Goal: Task Accomplishment & Management: Complete application form

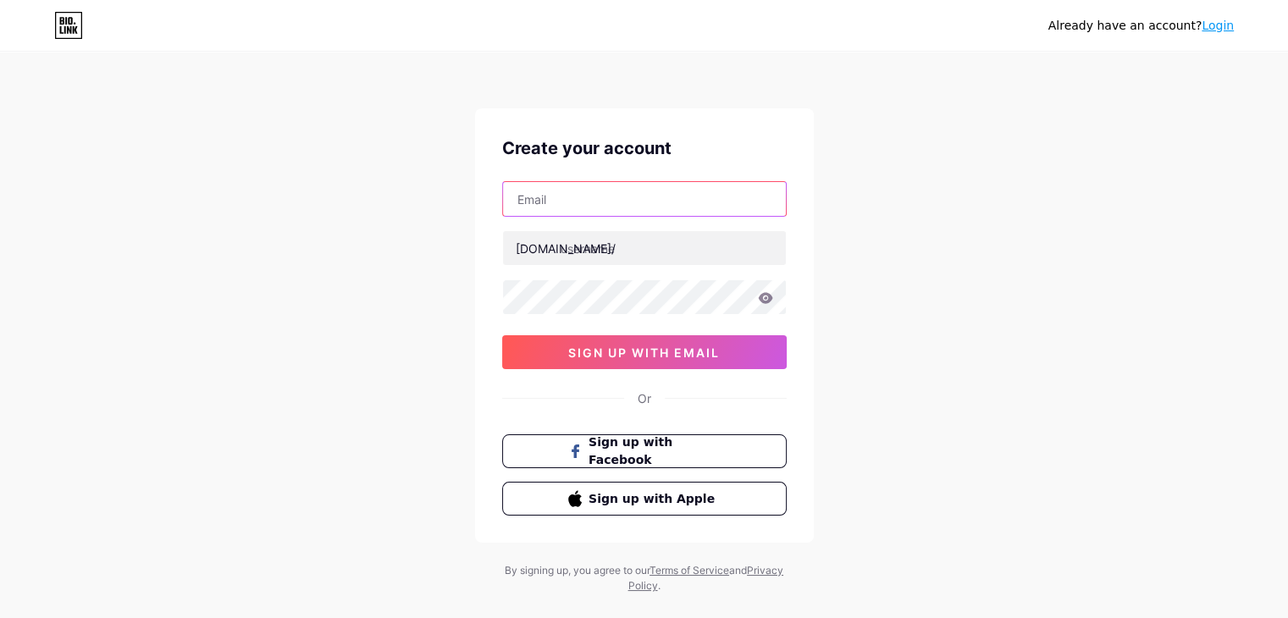
click at [560, 211] on input "text" at bounding box center [644, 199] width 283 height 34
type input "[EMAIL_ADDRESS][DOMAIN_NAME]"
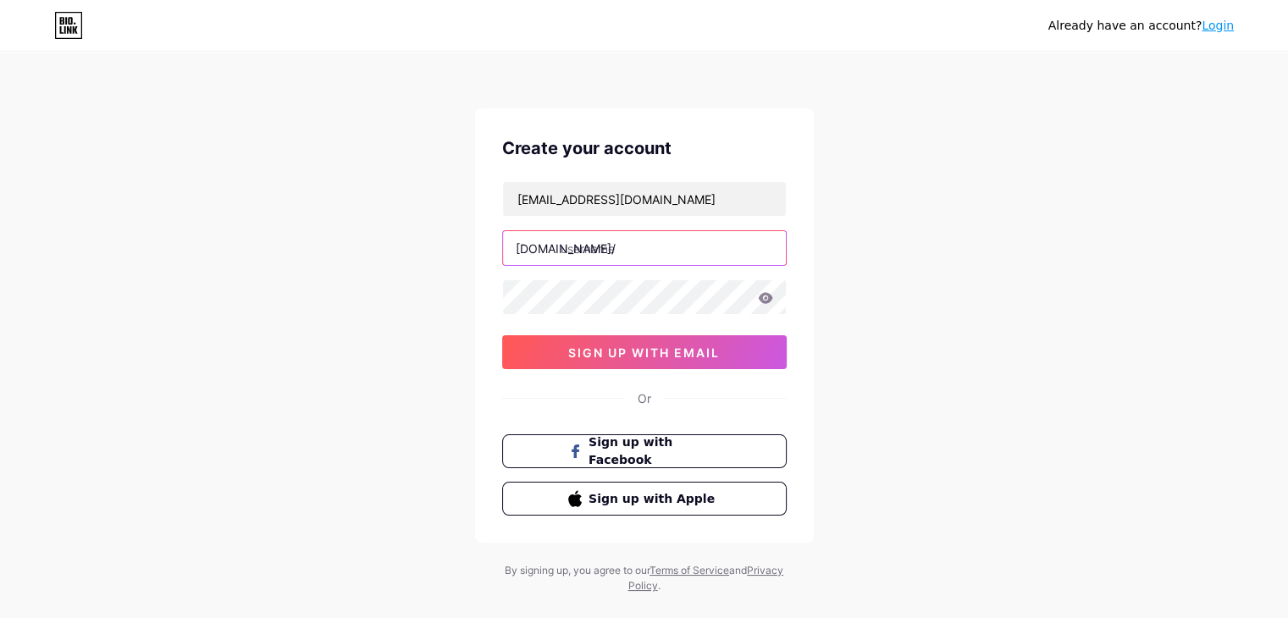
click at [636, 264] on input "text" at bounding box center [644, 248] width 283 height 34
paste input "denovoo"
type input "denovoo"
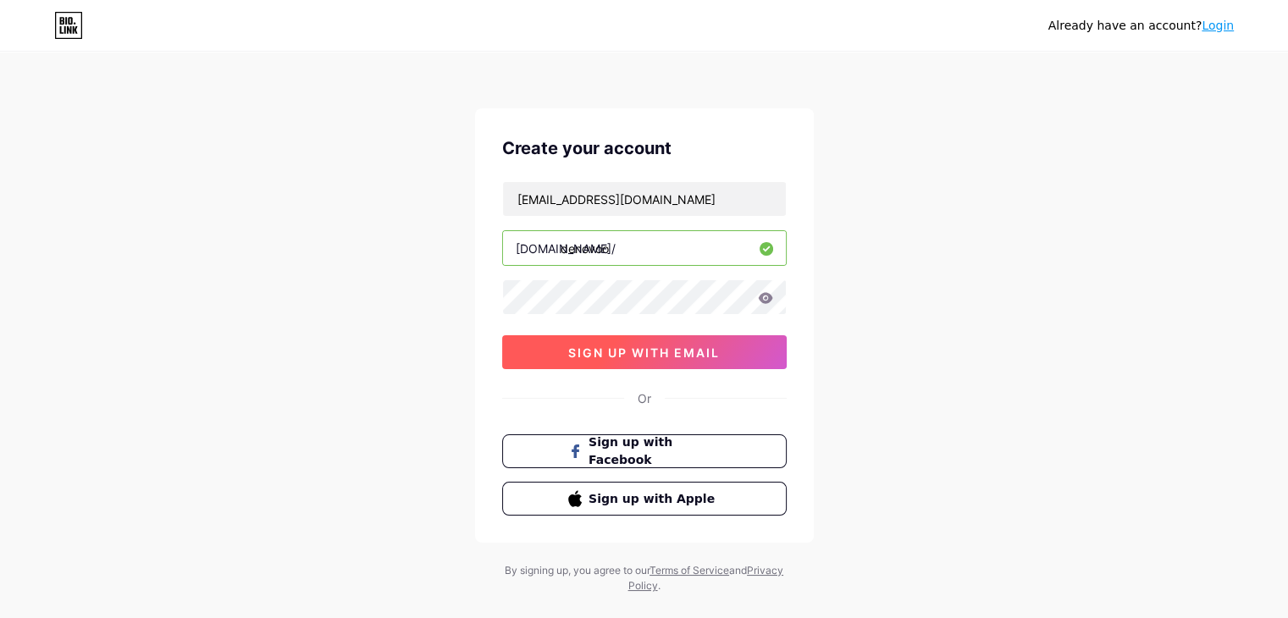
click at [585, 340] on button "sign up with email" at bounding box center [644, 352] width 284 height 34
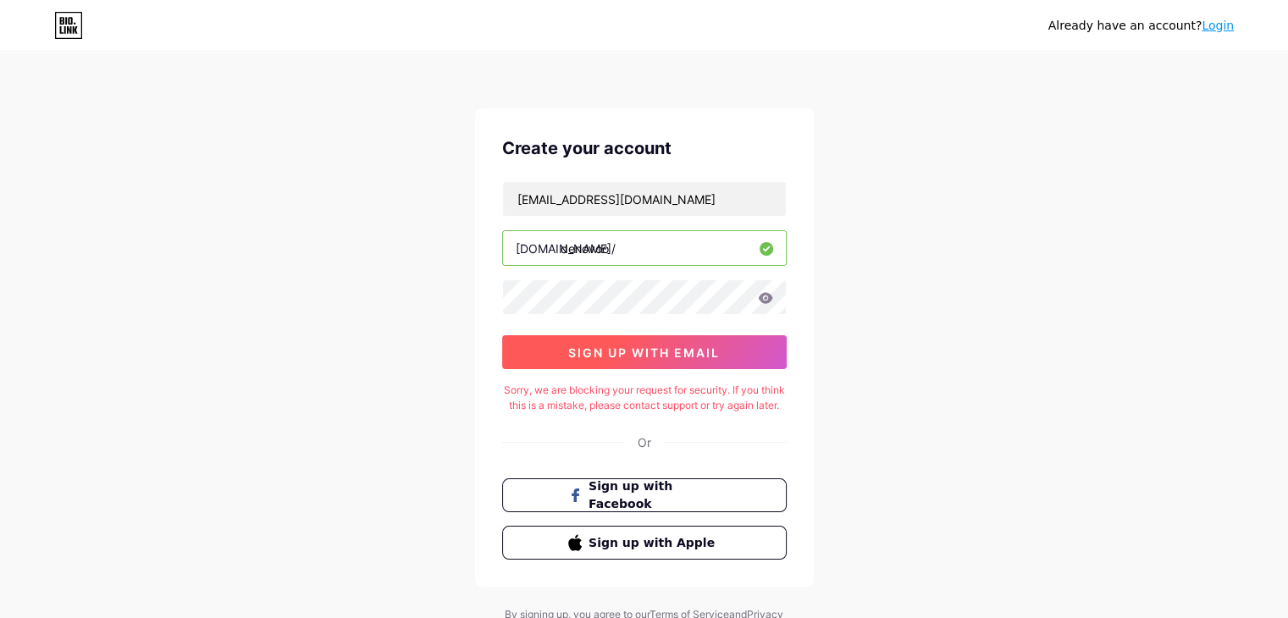
click at [685, 348] on span "sign up with email" at bounding box center [644, 352] width 152 height 14
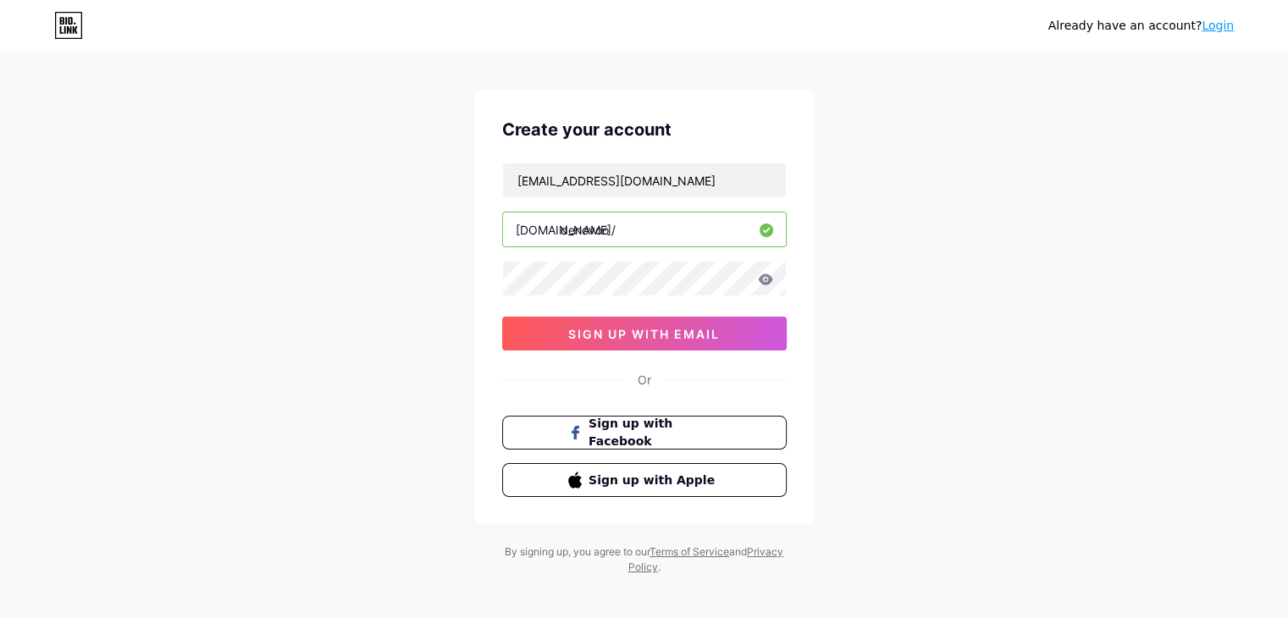
scroll to position [29, 0]
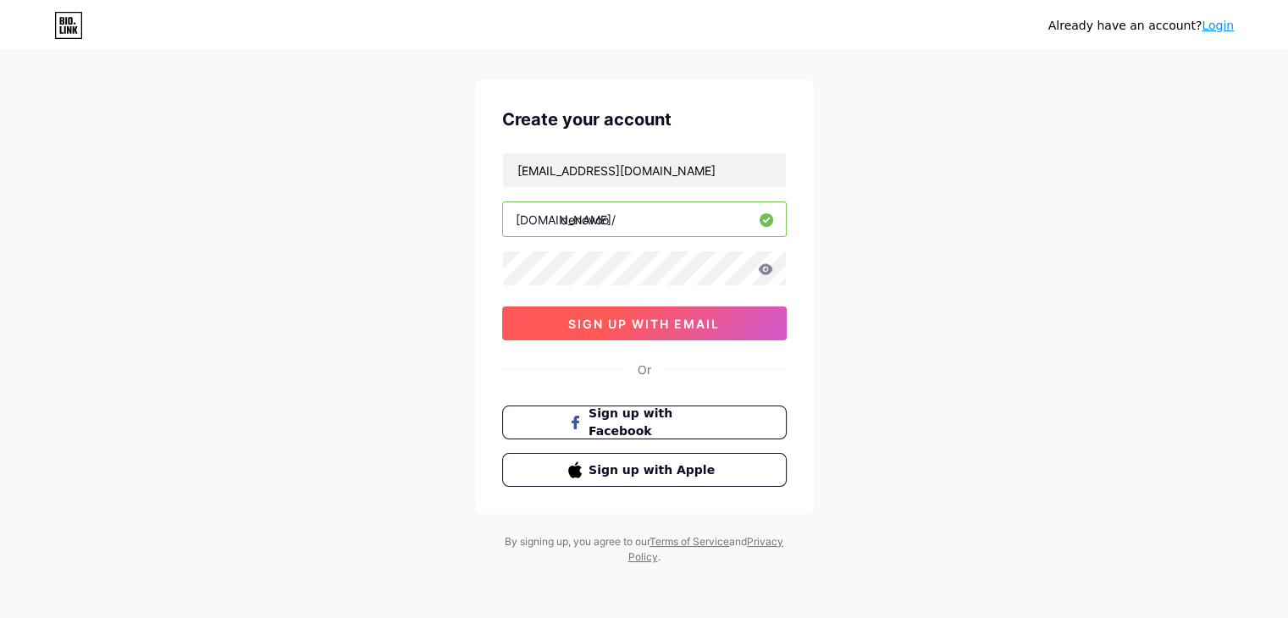
click at [655, 336] on button "sign up with email" at bounding box center [644, 323] width 284 height 34
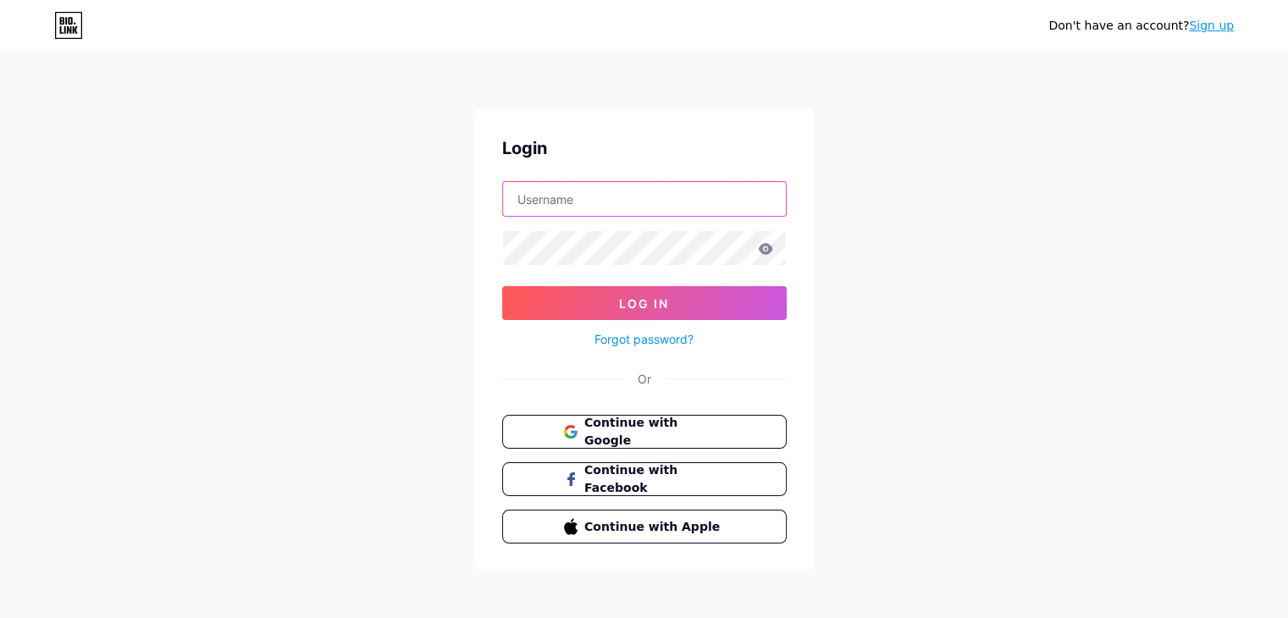
click at [689, 207] on input "text" at bounding box center [644, 199] width 283 height 34
type input "[EMAIL_ADDRESS][DOMAIN_NAME]"
click at [759, 360] on div "Login [EMAIL_ADDRESS][DOMAIN_NAME] Log In Forgot password? Or Continue with Goo…" at bounding box center [644, 339] width 339 height 462
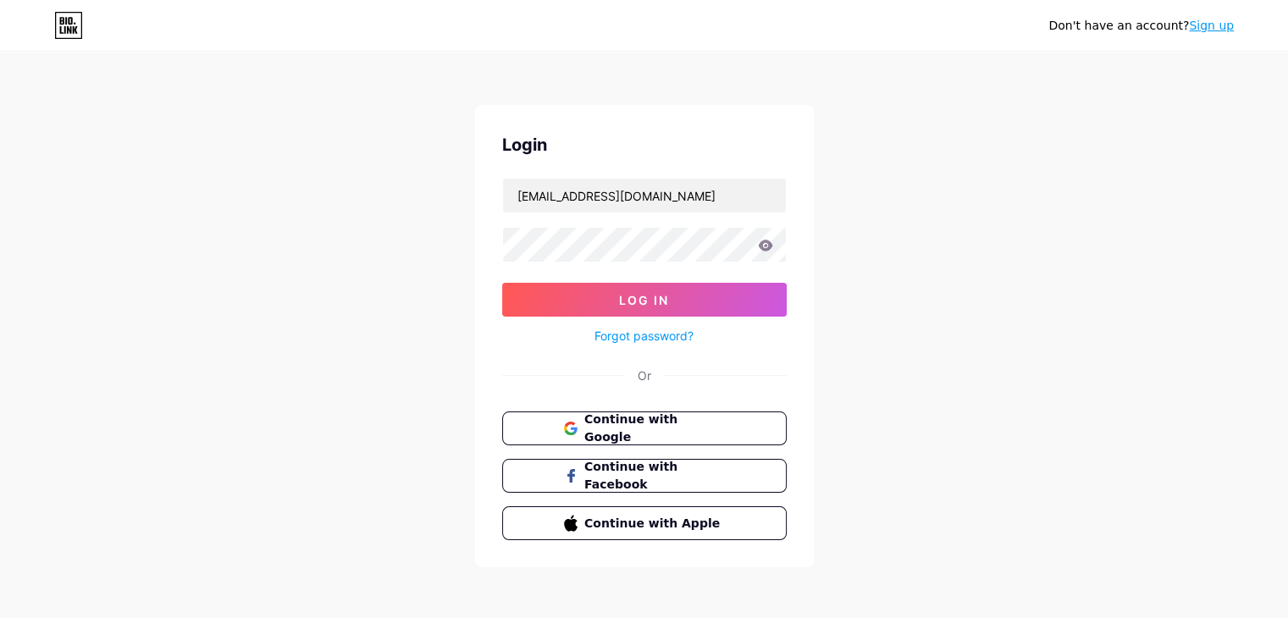
scroll to position [4, 0]
click at [1204, 31] on link "Sign up" at bounding box center [1211, 26] width 45 height 14
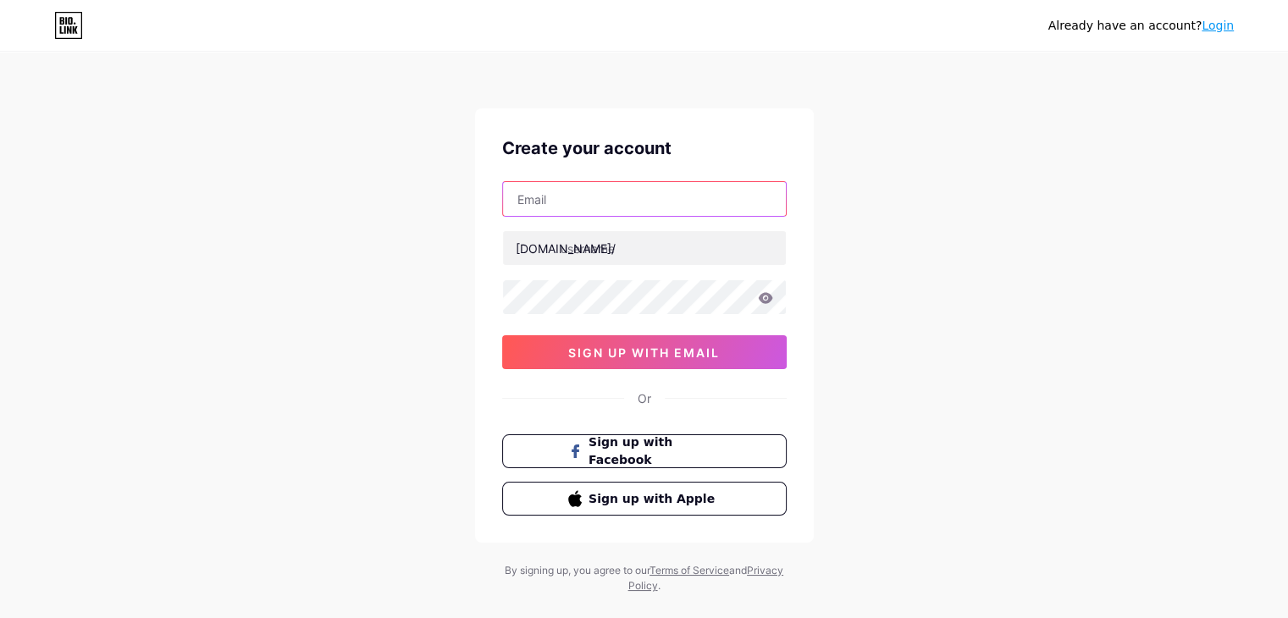
click at [655, 197] on input "text" at bounding box center [644, 199] width 283 height 34
type input "[EMAIL_ADDRESS][DOMAIN_NAME]"
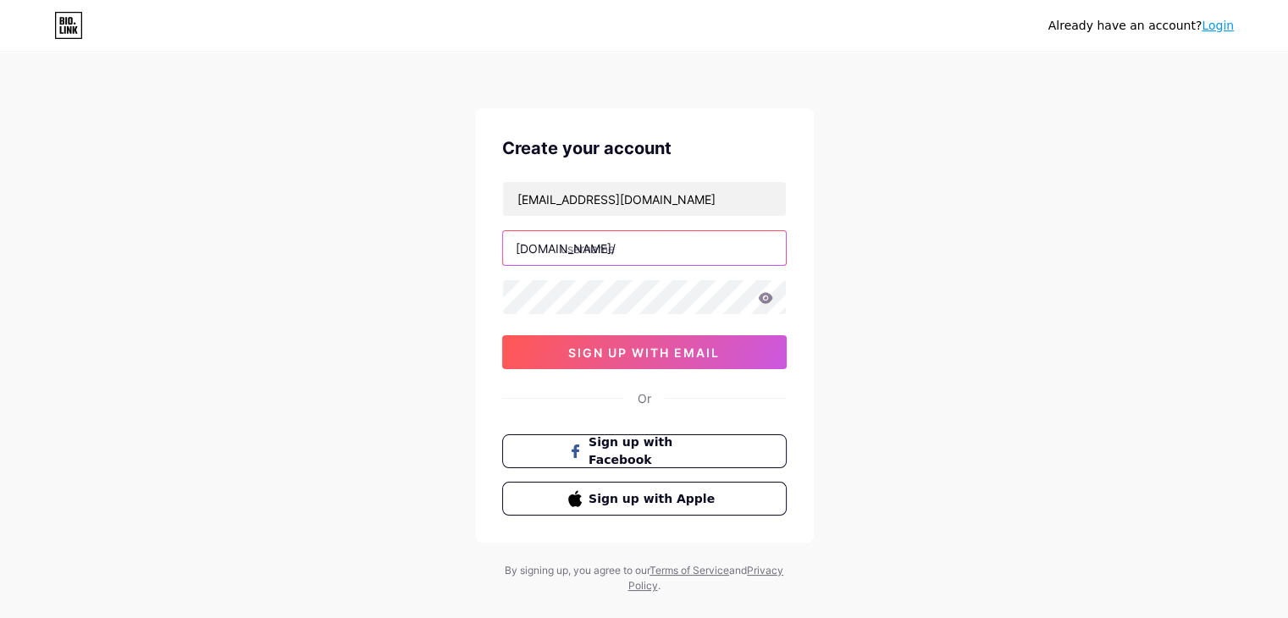
click at [646, 241] on input "text" at bounding box center [644, 248] width 283 height 34
paste input "denovoo"
type input "denovoo"
click at [767, 296] on icon at bounding box center [765, 298] width 15 height 12
click at [768, 293] on icon at bounding box center [765, 297] width 14 height 11
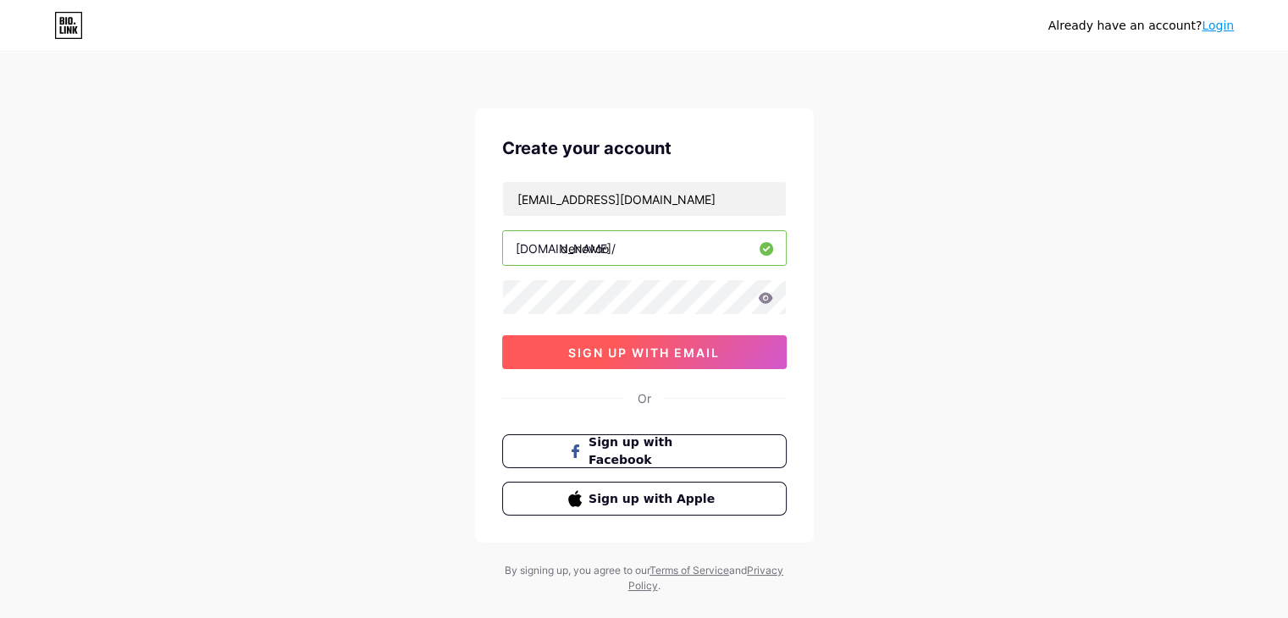
click at [721, 358] on button "sign up with email" at bounding box center [644, 352] width 284 height 34
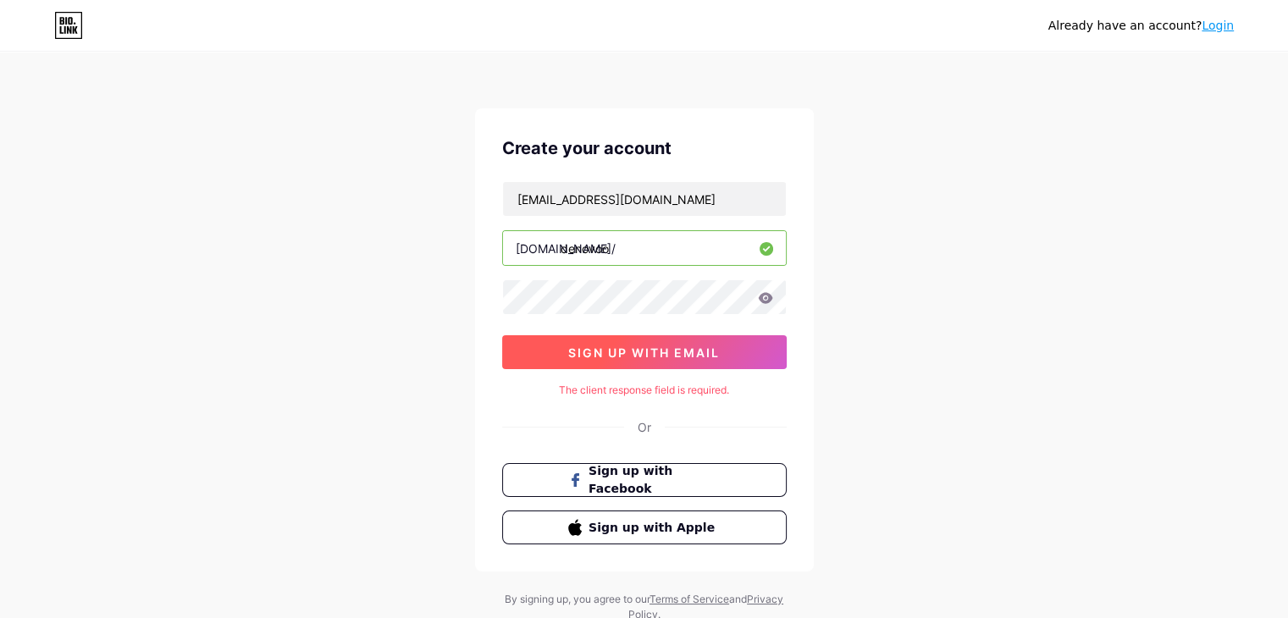
click at [721, 358] on button "sign up with email" at bounding box center [644, 352] width 284 height 34
click at [723, 350] on button "sign up with email" at bounding box center [644, 352] width 284 height 34
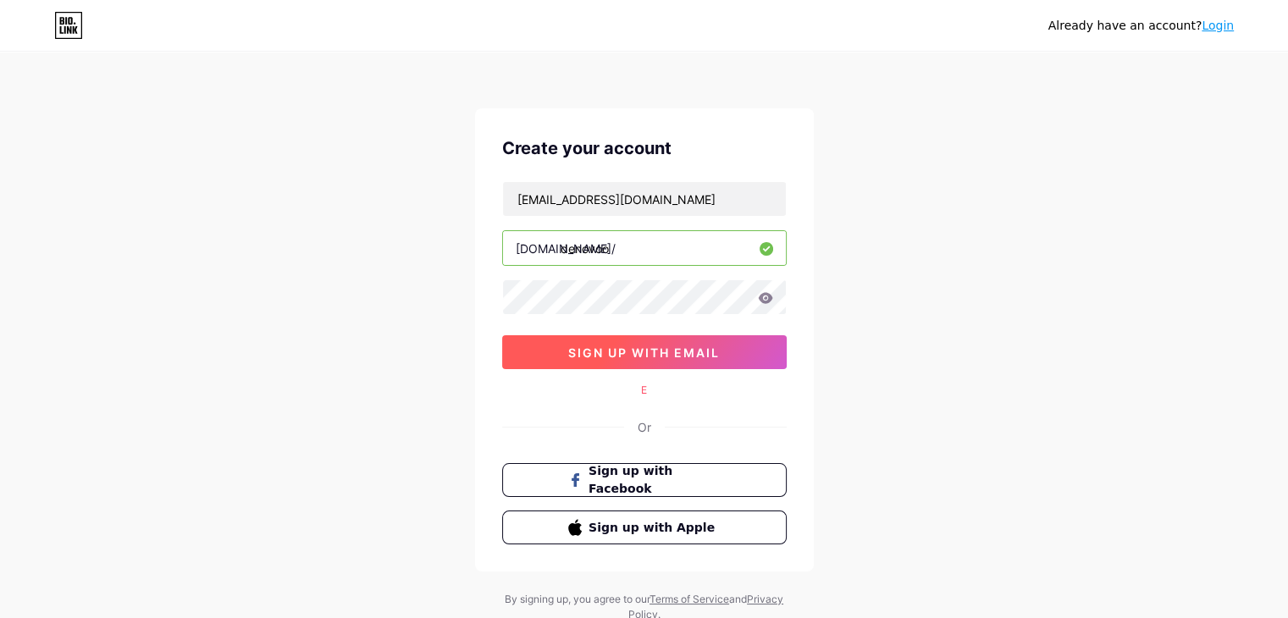
click at [692, 360] on button "sign up with email" at bounding box center [644, 352] width 284 height 34
click at [1196, 21] on div "Already have an account? Login" at bounding box center [1140, 26] width 185 height 18
click at [1216, 31] on link "Login" at bounding box center [1217, 26] width 32 height 14
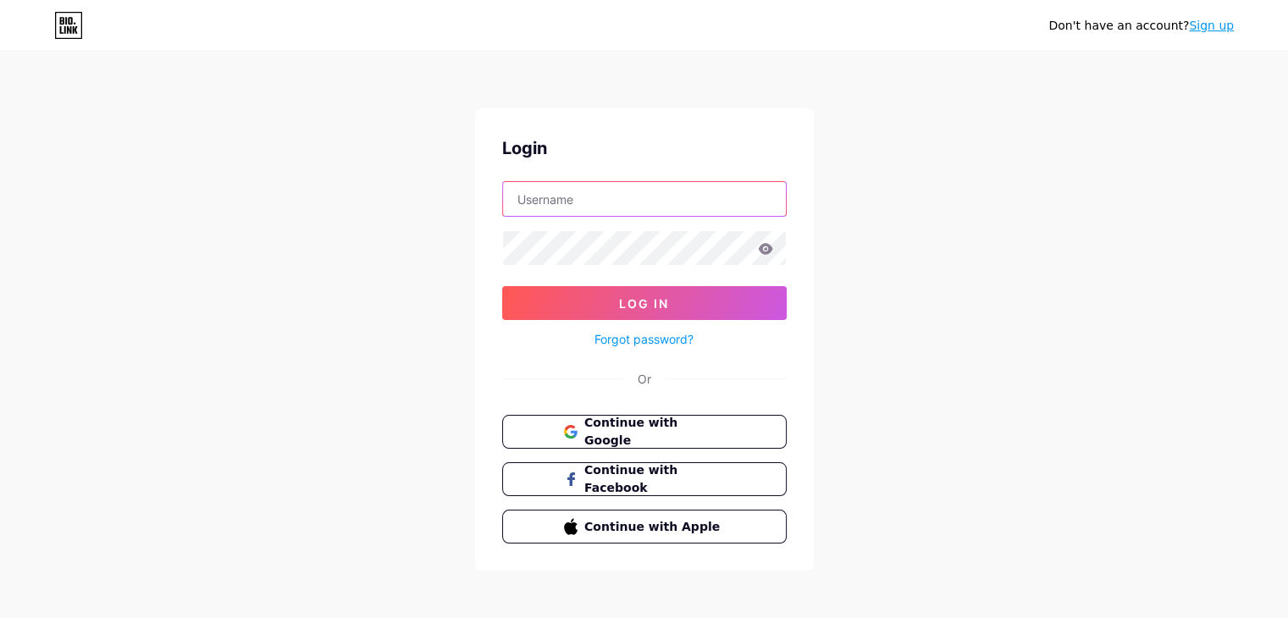
type input "[EMAIL_ADDRESS][DOMAIN_NAME]"
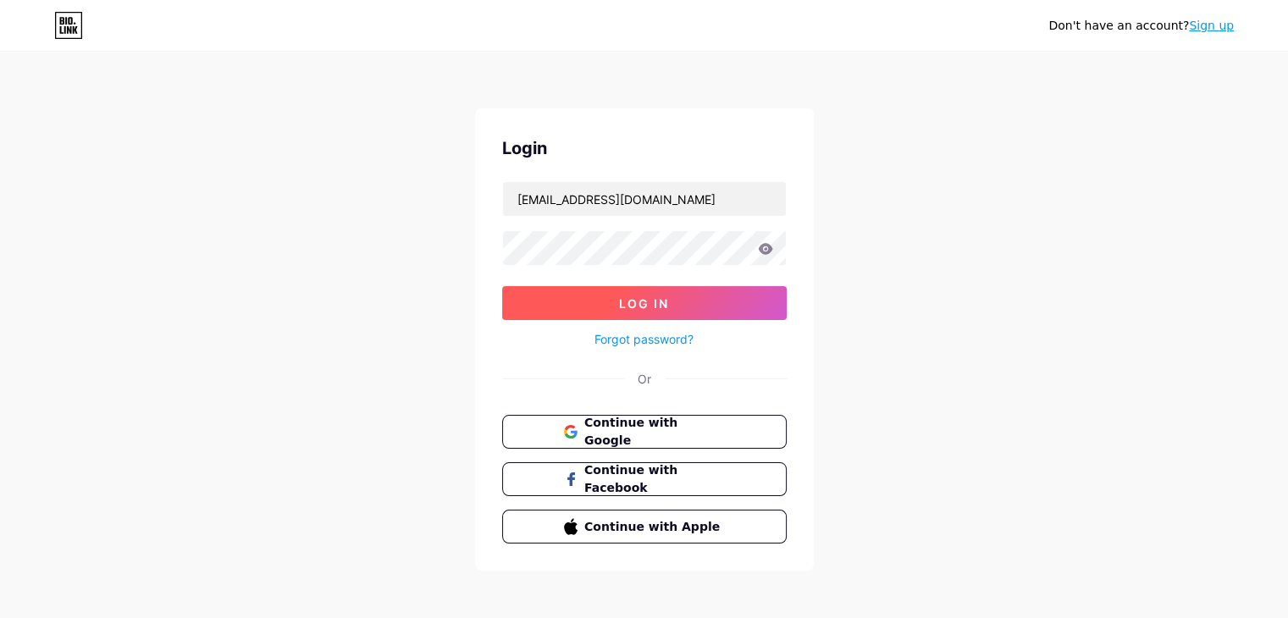
click at [670, 297] on button "Log In" at bounding box center [644, 303] width 284 height 34
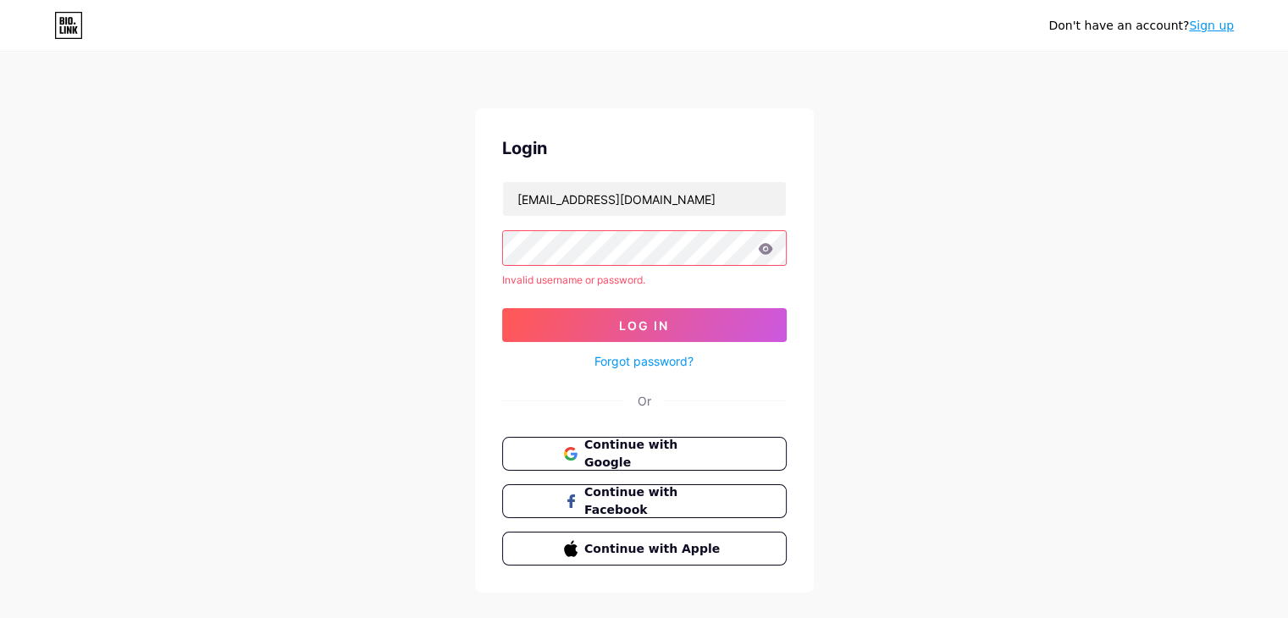
click at [1212, 28] on link "Sign up" at bounding box center [1211, 26] width 45 height 14
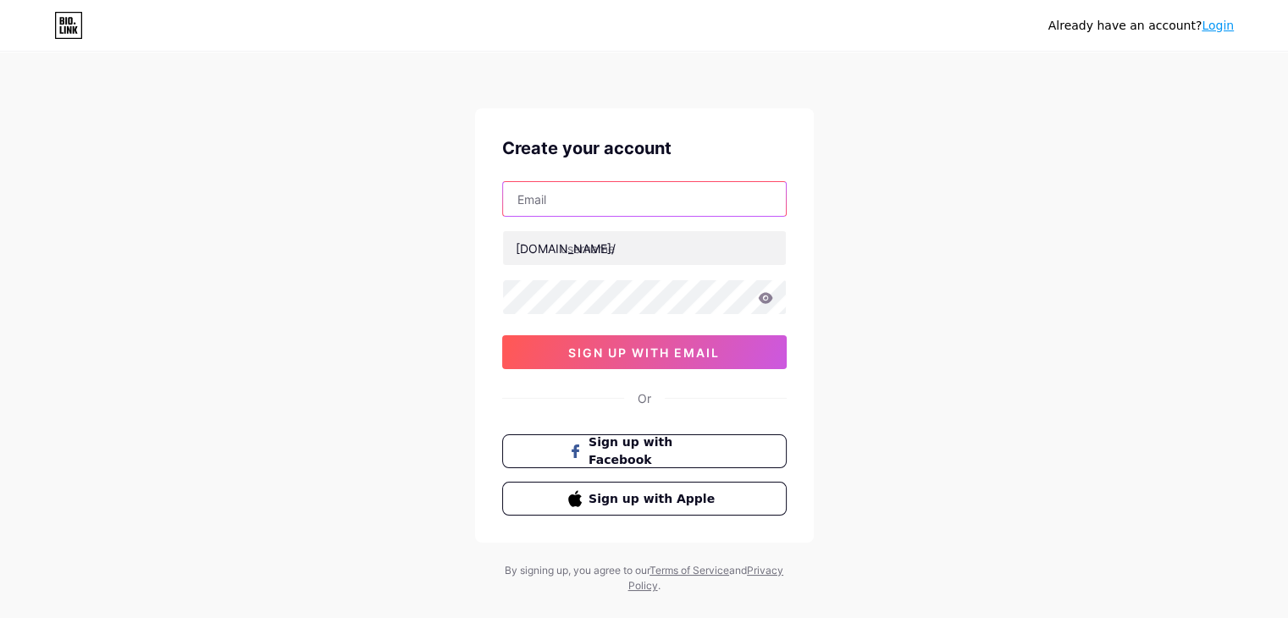
click at [546, 201] on input "text" at bounding box center [644, 199] width 283 height 34
type input "[EMAIL_ADDRESS][DOMAIN_NAME]"
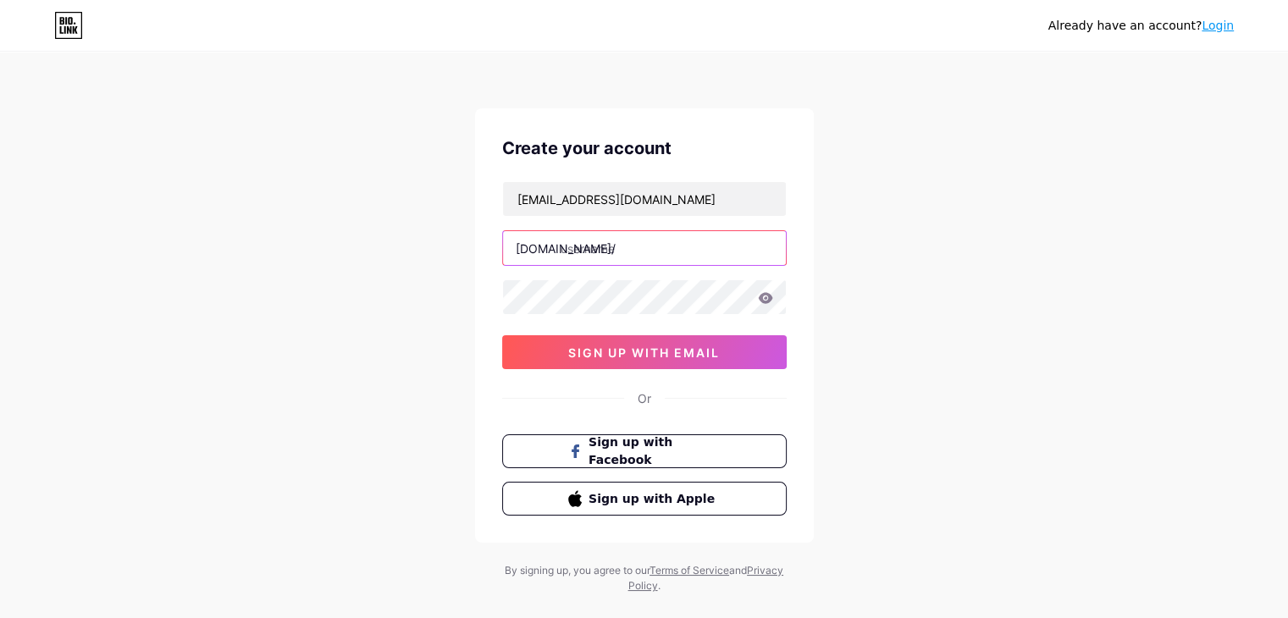
click at [628, 260] on input "text" at bounding box center [644, 248] width 283 height 34
click at [623, 254] on input "text" at bounding box center [644, 248] width 283 height 34
paste input "denovoo"
type input "denovoo"
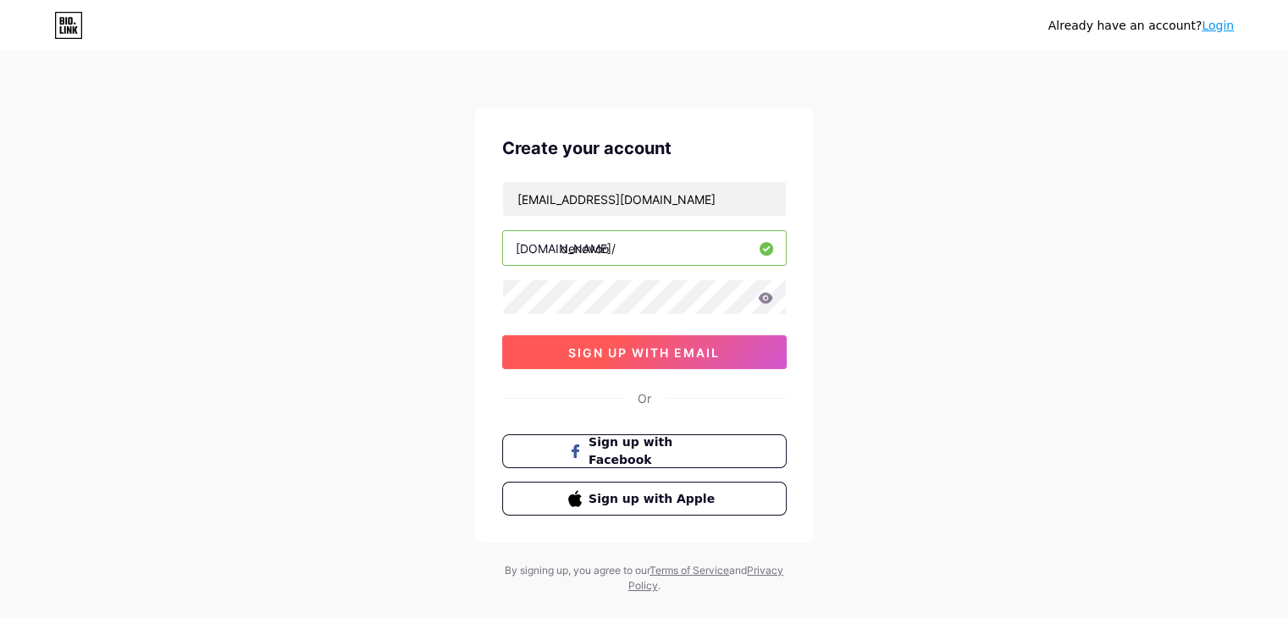
click at [562, 354] on button "sign up with email" at bounding box center [644, 352] width 284 height 34
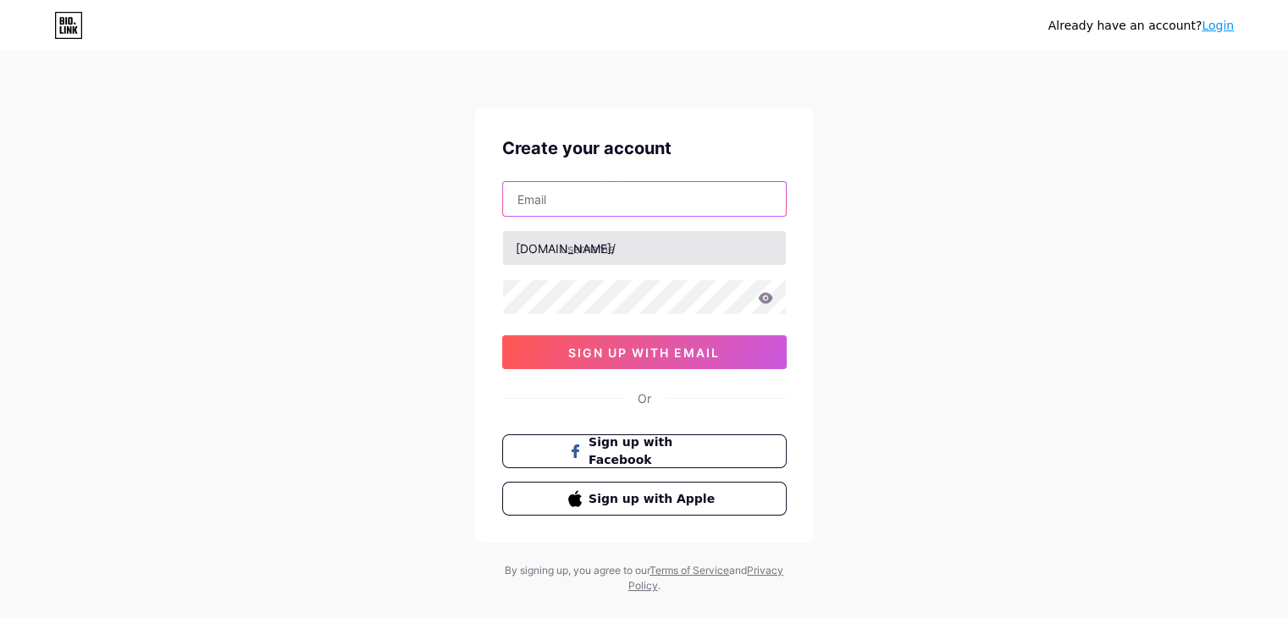
type input "[EMAIL_ADDRESS][DOMAIN_NAME]"
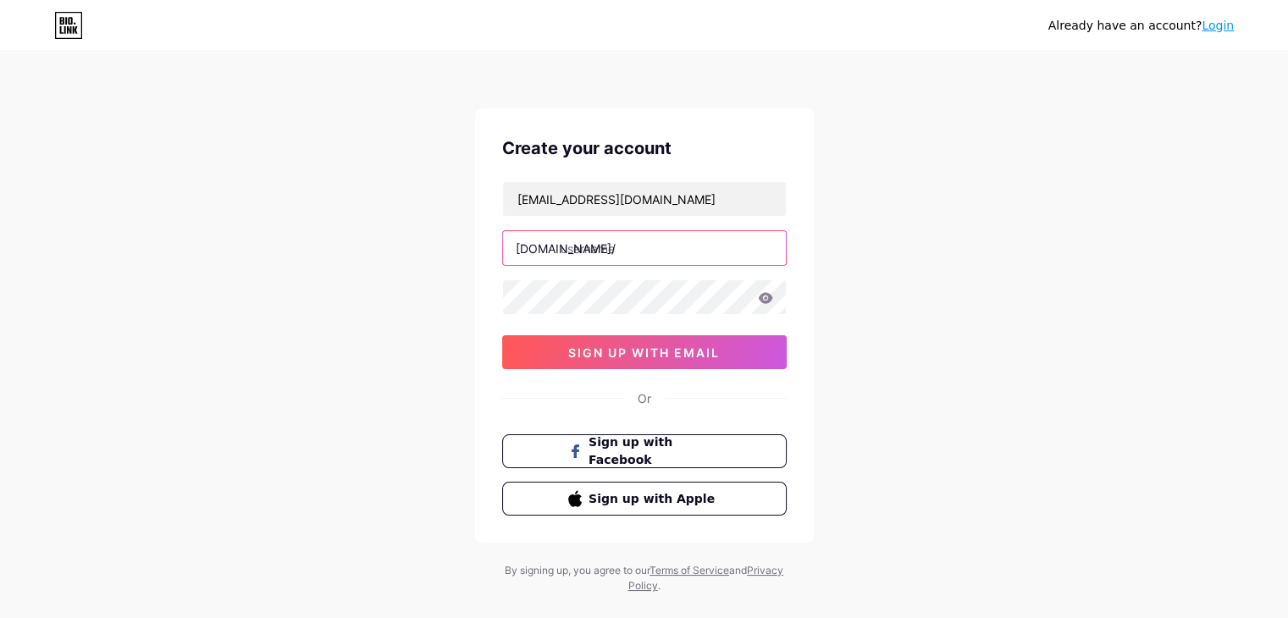
click at [643, 245] on input "text" at bounding box center [644, 248] width 283 height 34
click at [602, 253] on input "text" at bounding box center [644, 248] width 283 height 34
paste input "denovoo"
type input "denovoo"
click at [771, 295] on icon at bounding box center [765, 298] width 15 height 12
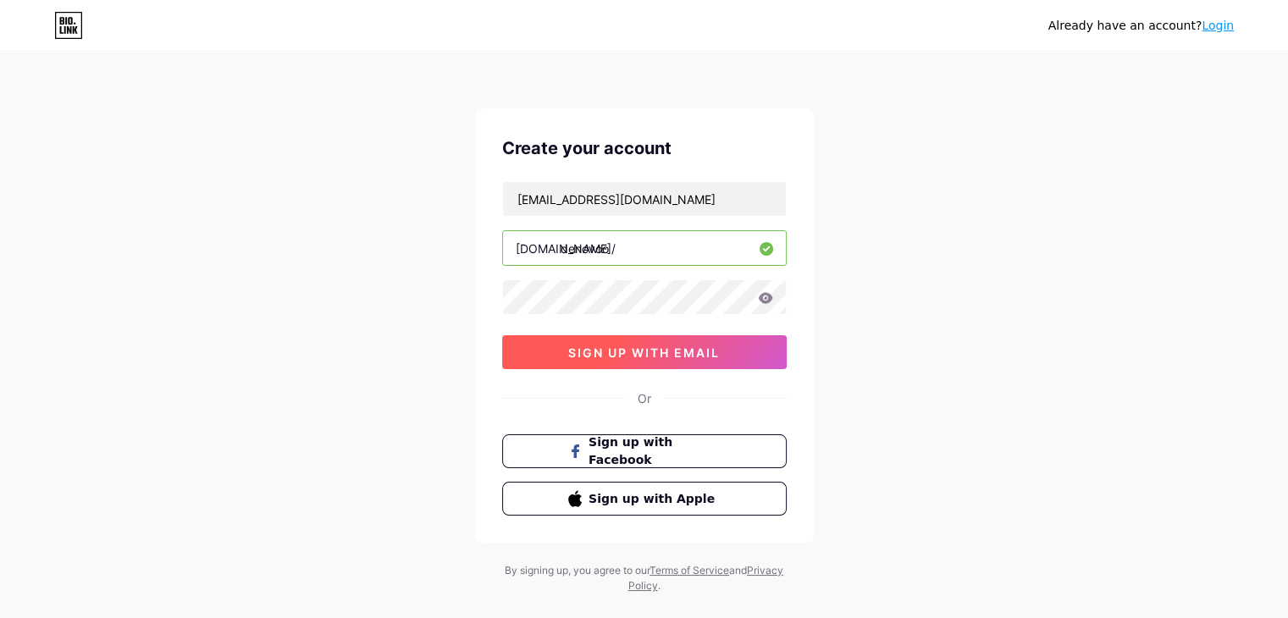
click at [682, 356] on span "sign up with email" at bounding box center [644, 352] width 152 height 14
